Goal: Understand site structure

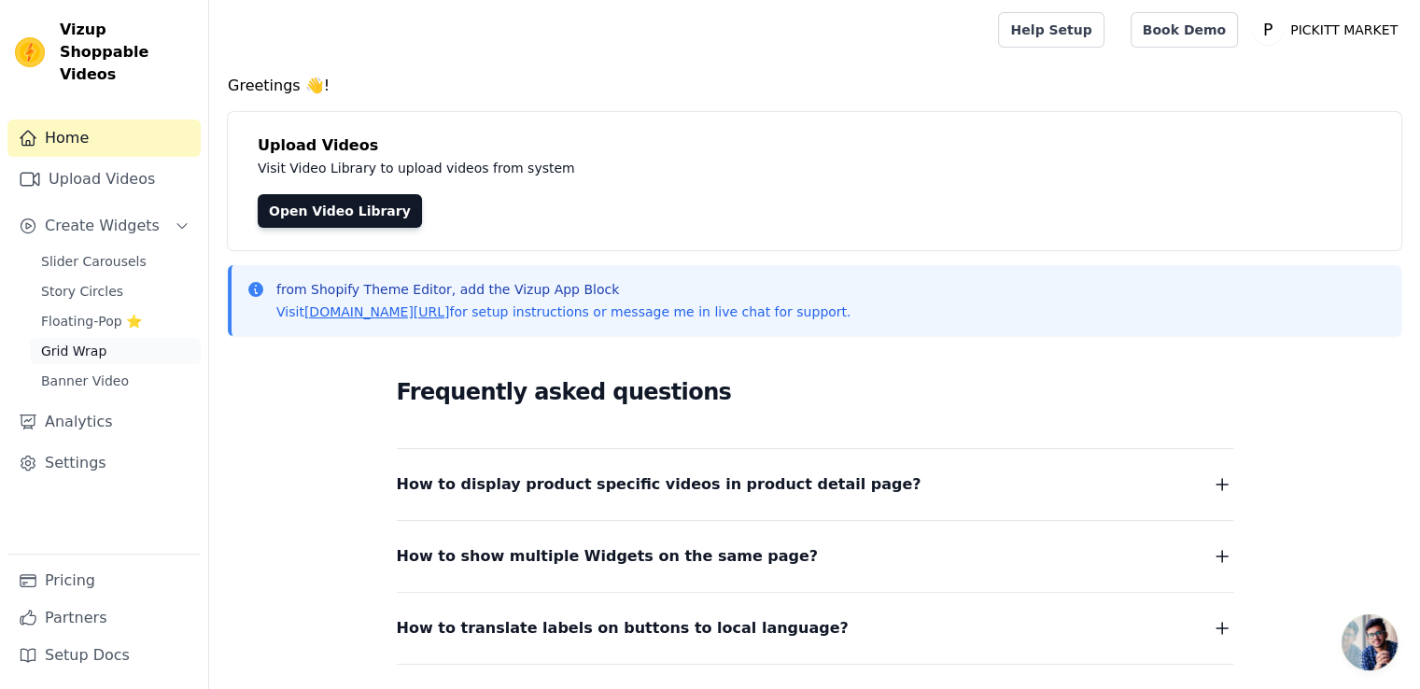
click at [90, 342] on span "Grid Wrap" at bounding box center [73, 351] width 65 height 19
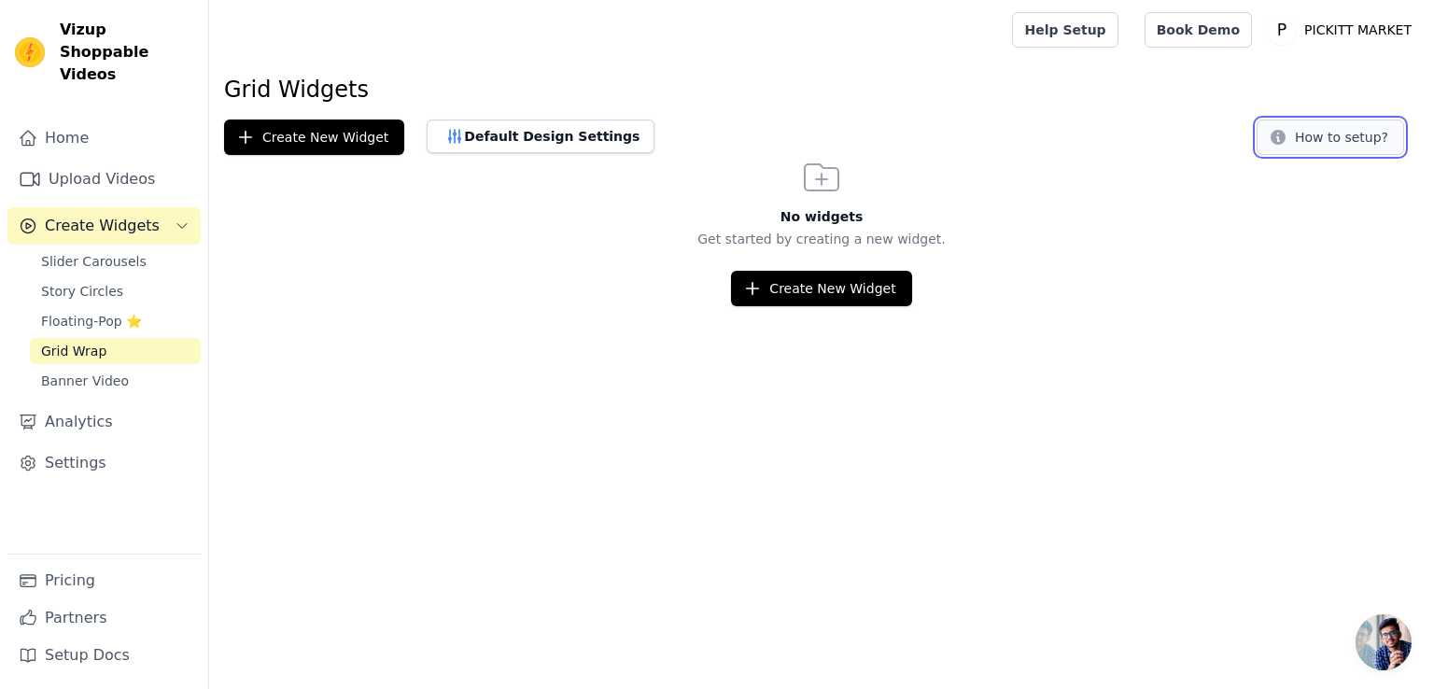
click at [1315, 135] on button "How to setup?" at bounding box center [1330, 136] width 147 height 35
click at [93, 282] on span "Story Circles" at bounding box center [82, 291] width 82 height 19
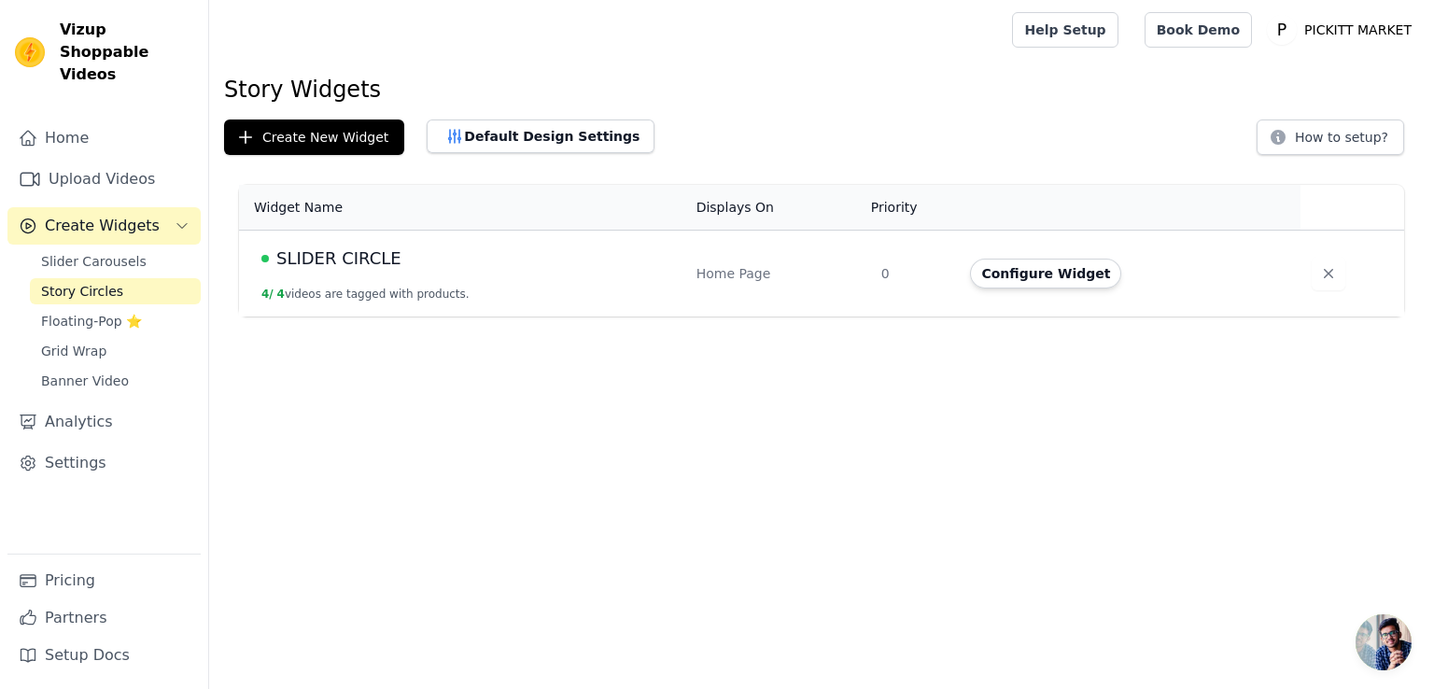
click at [328, 292] on button "4 / 4 videos are tagged with products." at bounding box center [365, 294] width 208 height 15
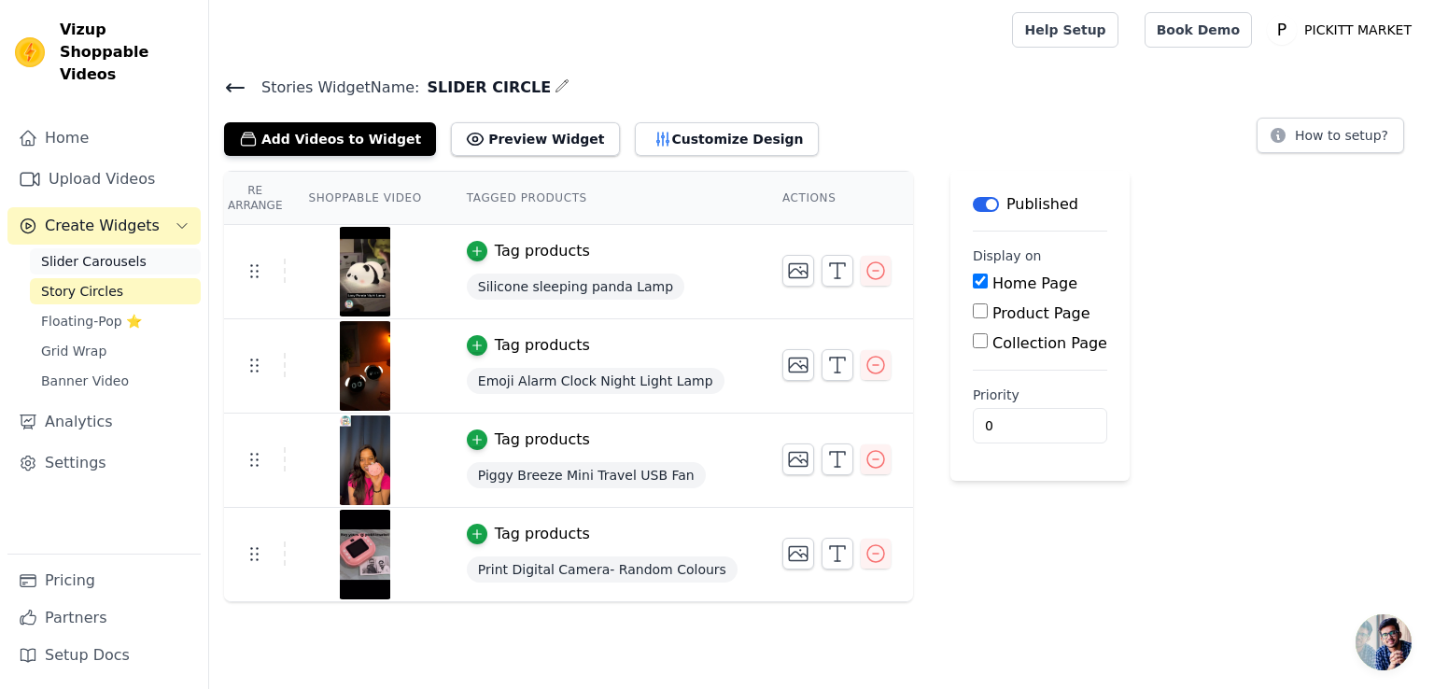
click at [157, 248] on link "Slider Carousels" at bounding box center [115, 261] width 171 height 26
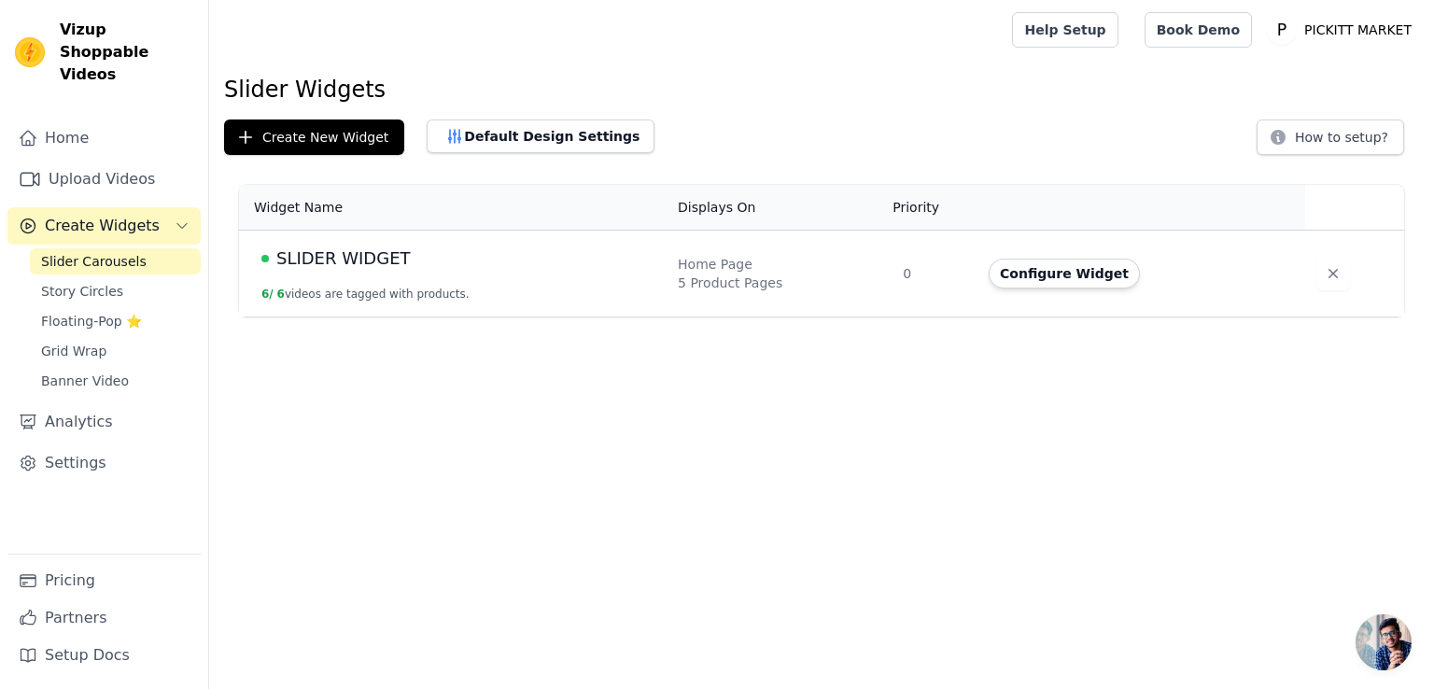
click at [415, 268] on div "SLIDER WIDGET" at bounding box center [458, 259] width 394 height 26
click at [399, 289] on button "6 / 6 videos are tagged with products." at bounding box center [365, 294] width 208 height 15
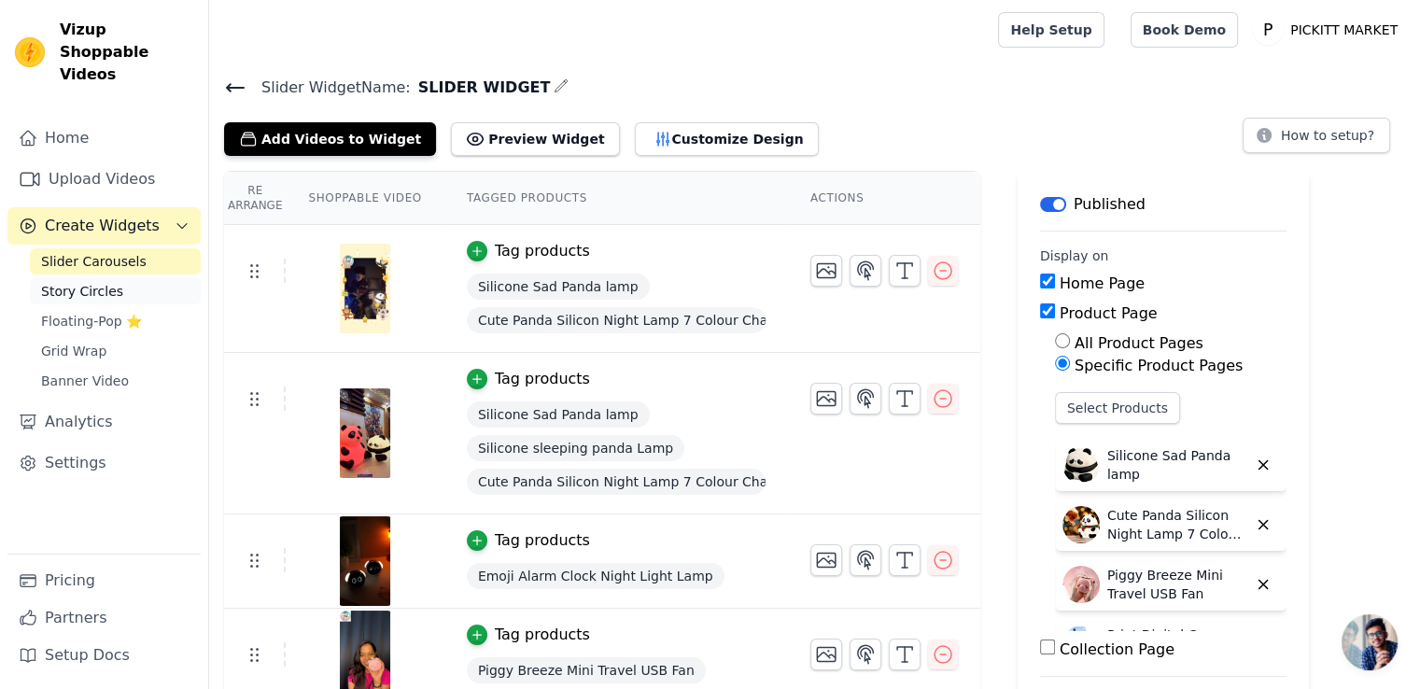
click at [127, 278] on link "Story Circles" at bounding box center [115, 291] width 171 height 26
